Goal: Task Accomplishment & Management: Manage account settings

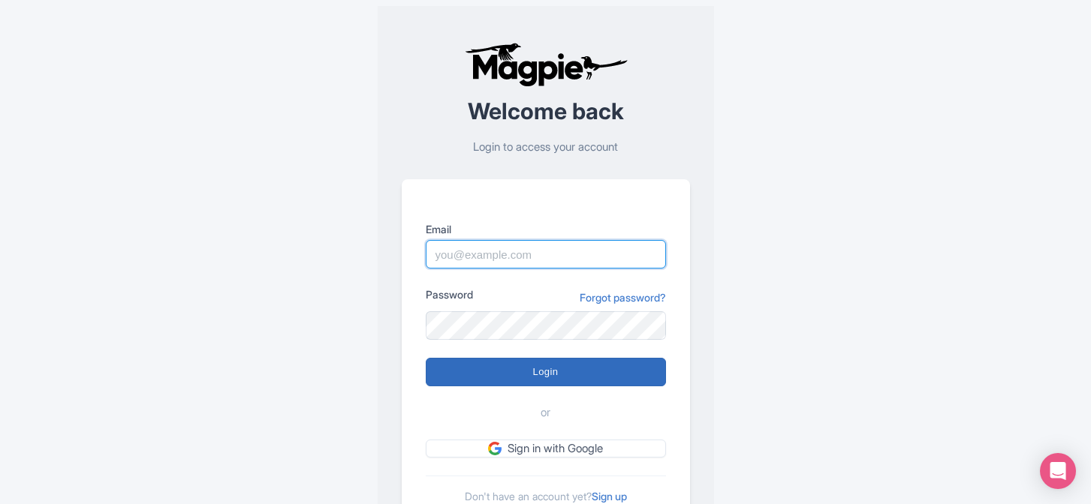
type input "[EMAIL_ADDRESS][DOMAIN_NAME]"
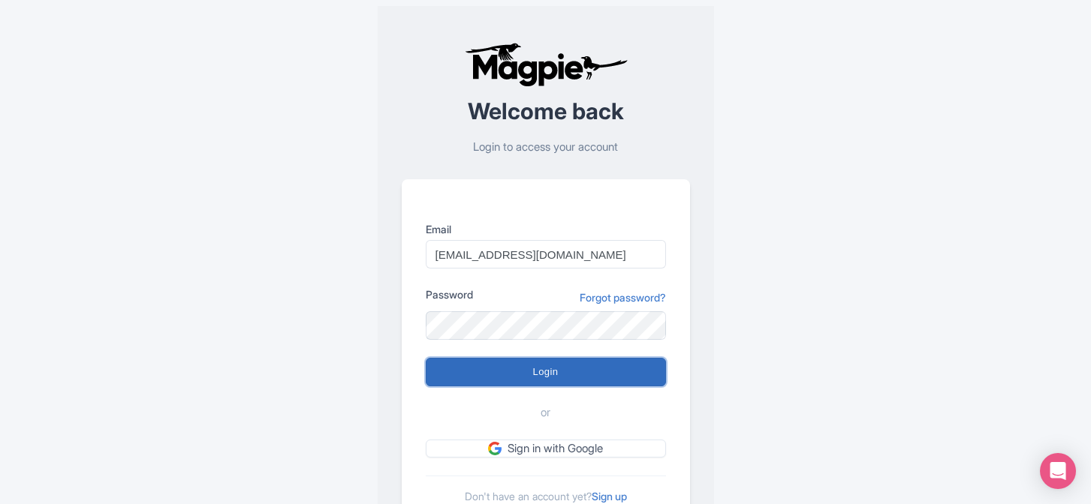
click at [542, 376] on input "Login" at bounding box center [546, 372] width 240 height 29
type input "Logging in..."
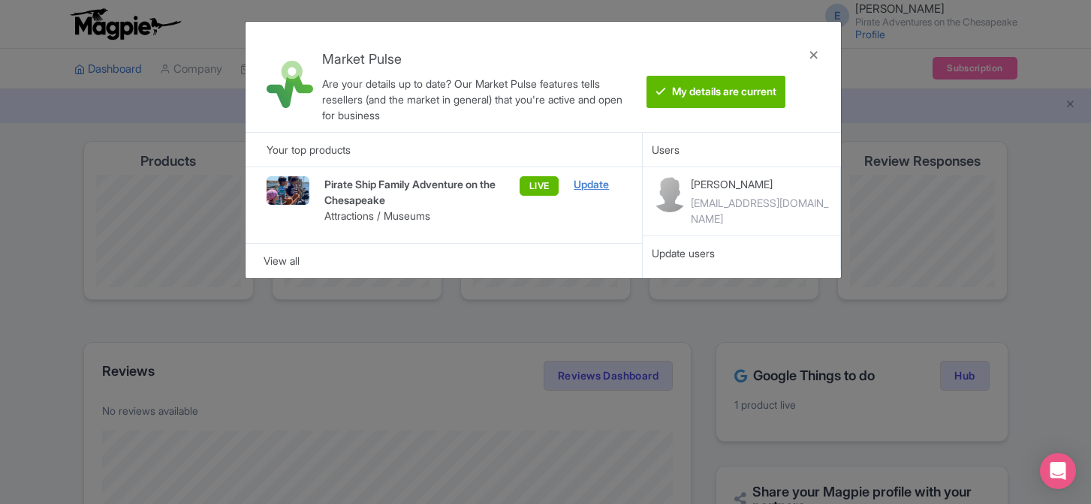
click at [595, 192] on div "Update" at bounding box center [596, 184] width 47 height 17
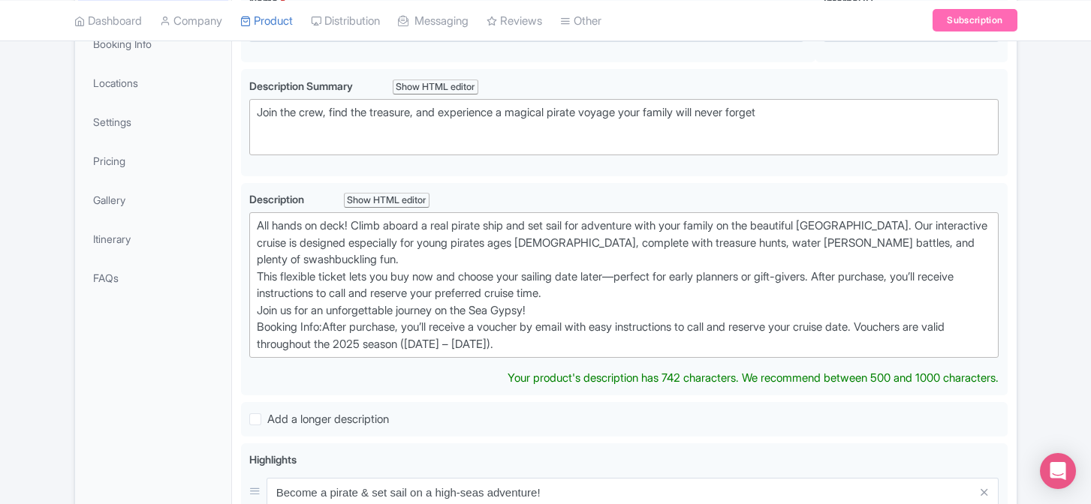
scroll to position [12, 0]
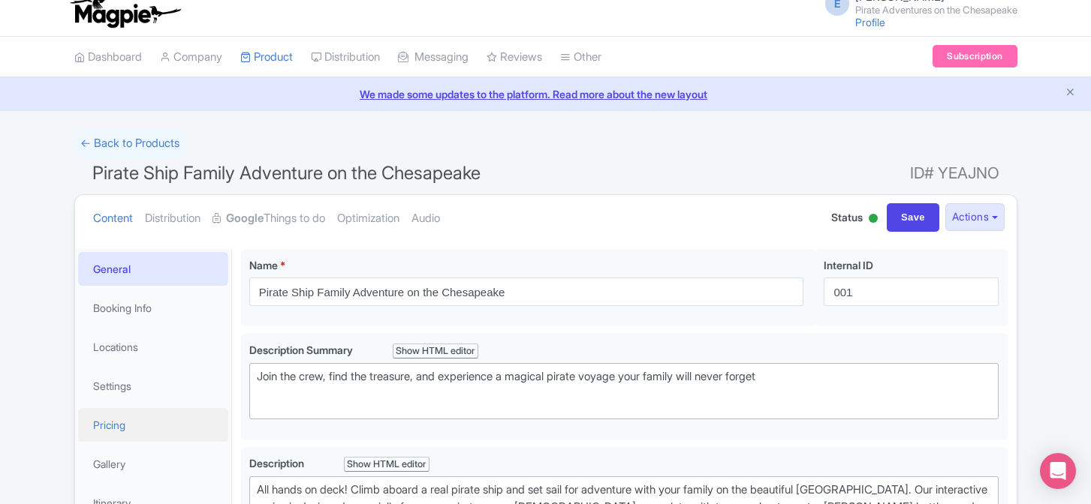
click at [134, 417] on link "Pricing" at bounding box center [153, 425] width 150 height 34
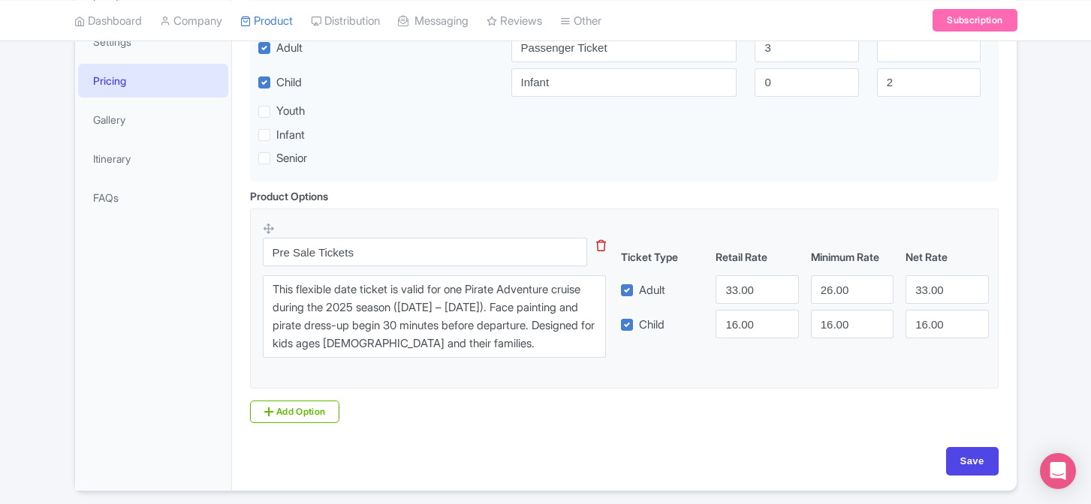
scroll to position [357, 0]
click at [958, 453] on input "Save" at bounding box center [972, 461] width 53 height 29
type input "Saving..."
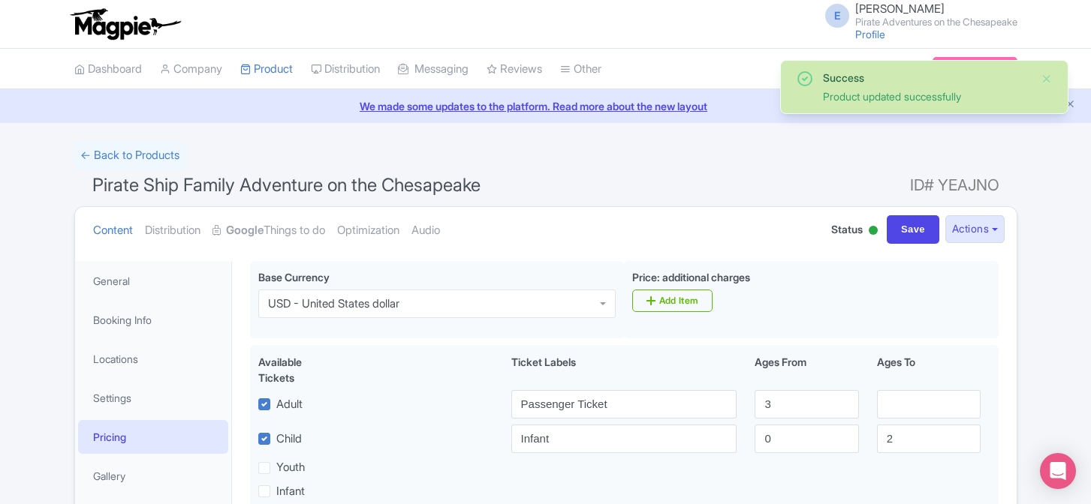
scroll to position [261, 0]
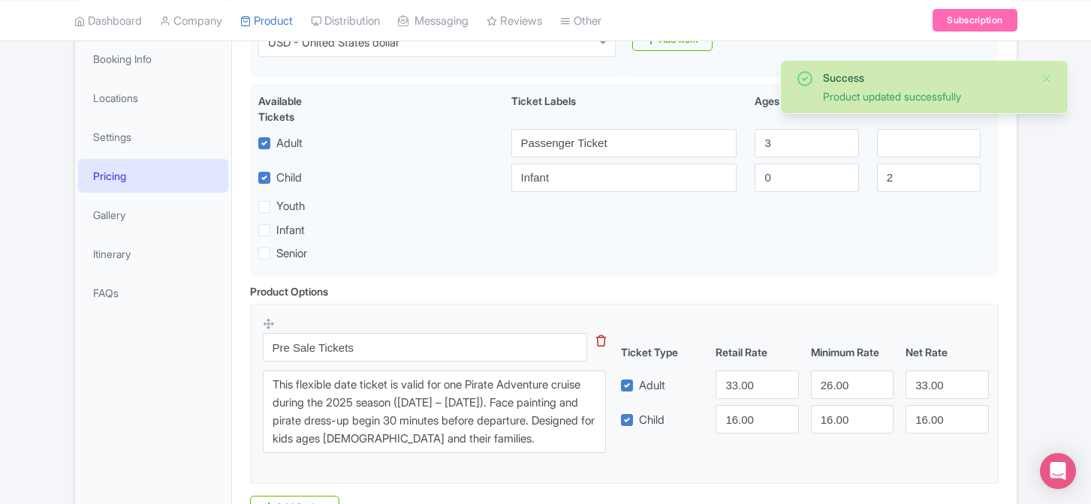
drag, startPoint x: 0, startPoint y: 0, endPoint x: 1080, endPoint y: 317, distance: 1125.7
click at [1080, 317] on div "Success Product updated successfully ← Back to Products Pirate Ship Family Adve…" at bounding box center [545, 233] width 1091 height 707
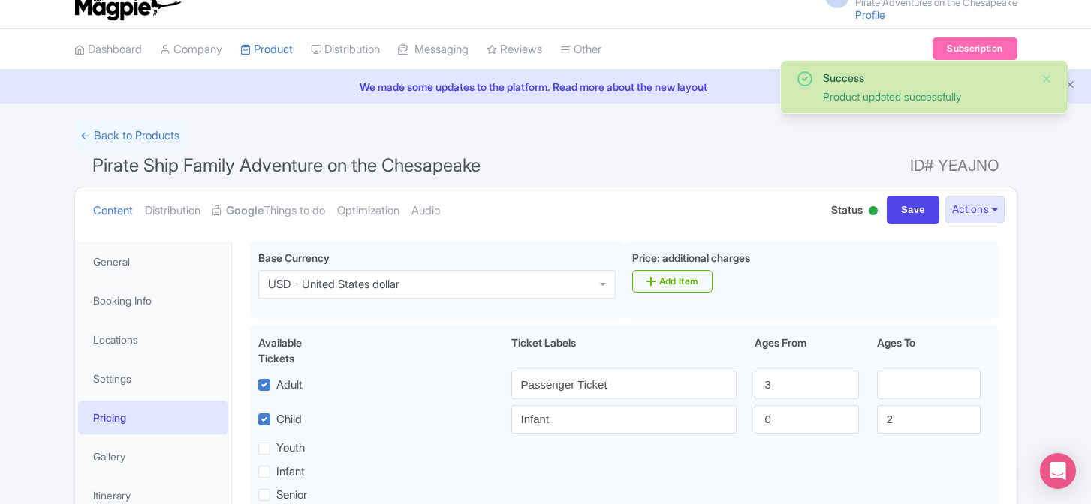
scroll to position [0, 0]
